Goal: Transaction & Acquisition: Obtain resource

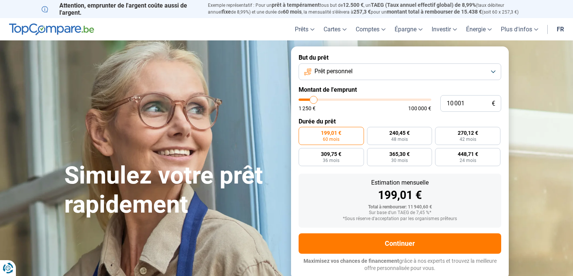
click at [492, 70] on button "Prêt personnel" at bounding box center [400, 71] width 203 height 17
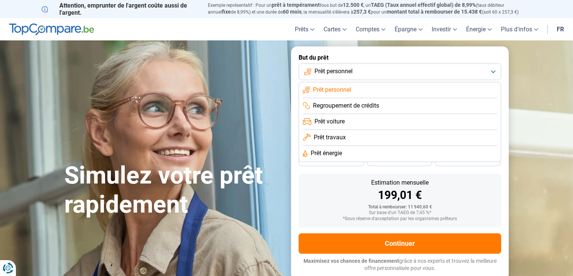
click at [349, 121] on li "Prêt voiture" at bounding box center [400, 122] width 194 height 16
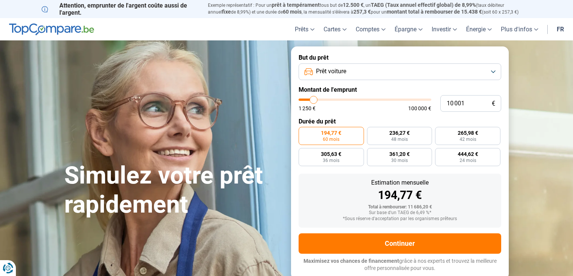
click at [490, 70] on button "Prêt voiture" at bounding box center [400, 71] width 203 height 17
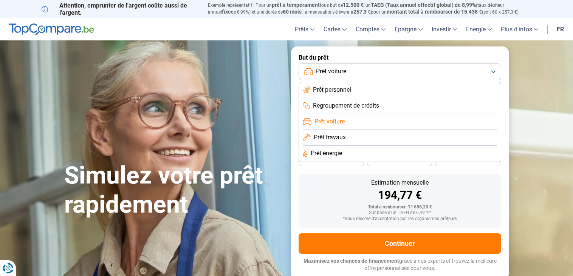
click at [382, 93] on li "Prêt personnel" at bounding box center [400, 90] width 194 height 16
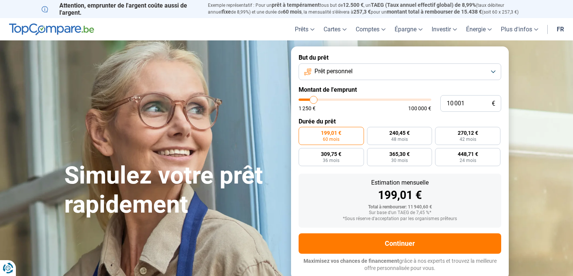
type input "48 750"
type input "48750"
click at [362, 100] on input "range" at bounding box center [365, 100] width 133 height 2
radio input "false"
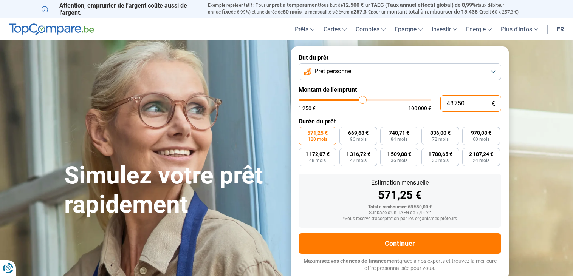
click at [475, 101] on input "48 750" at bounding box center [470, 103] width 61 height 17
type input "4 875"
type input "5000"
type input "487"
type input "1250"
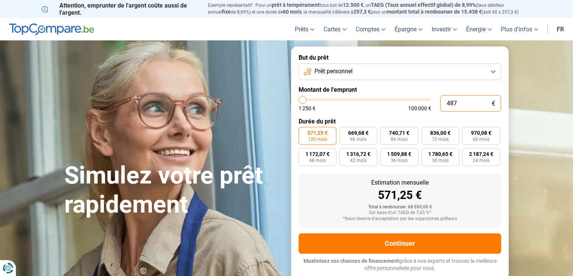
type input "48"
type input "1250"
type input "4"
type input "1250"
type input "45"
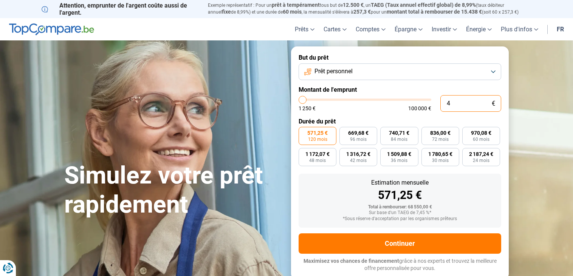
type input "1250"
type input "450"
type input "1250"
type input "4 500"
type input "4500"
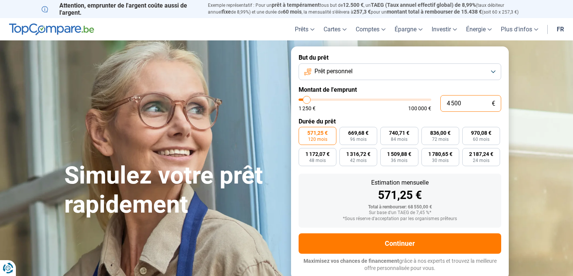
type input "45 000"
type input "45000"
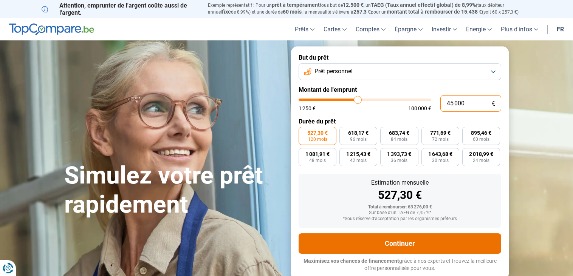
type input "45 000"
click at [395, 244] on button "Continuer" at bounding box center [400, 244] width 203 height 20
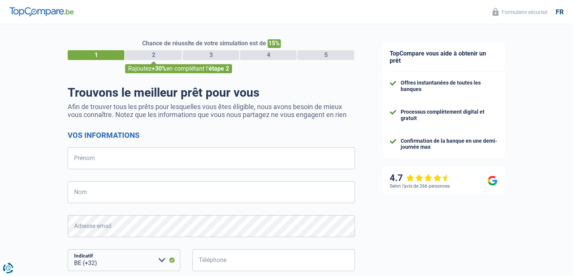
select select "32"
